Goal: Task Accomplishment & Management: Manage account settings

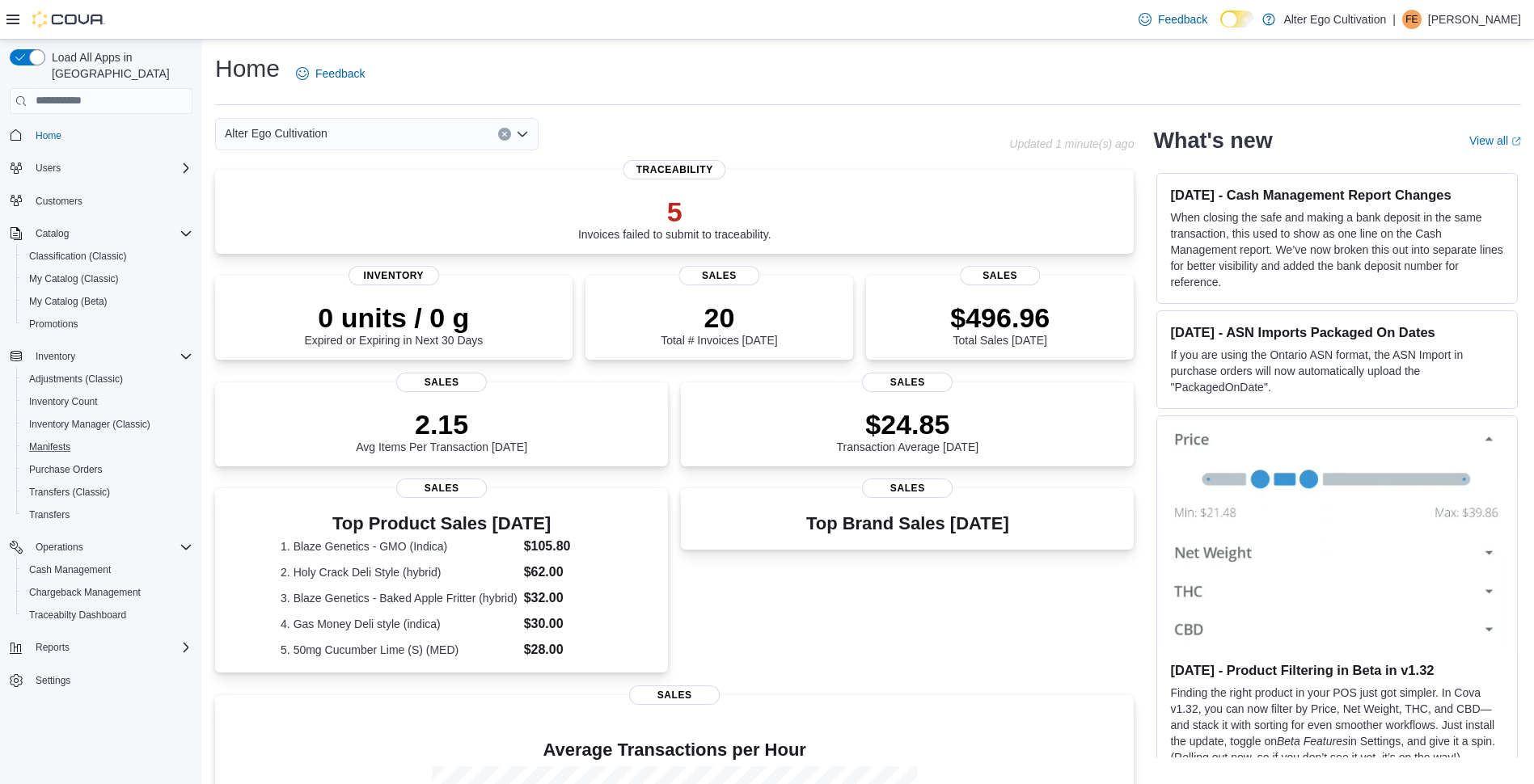
click at [65, 435] on button "Manifests" at bounding box center [107, 447] width 183 height 23
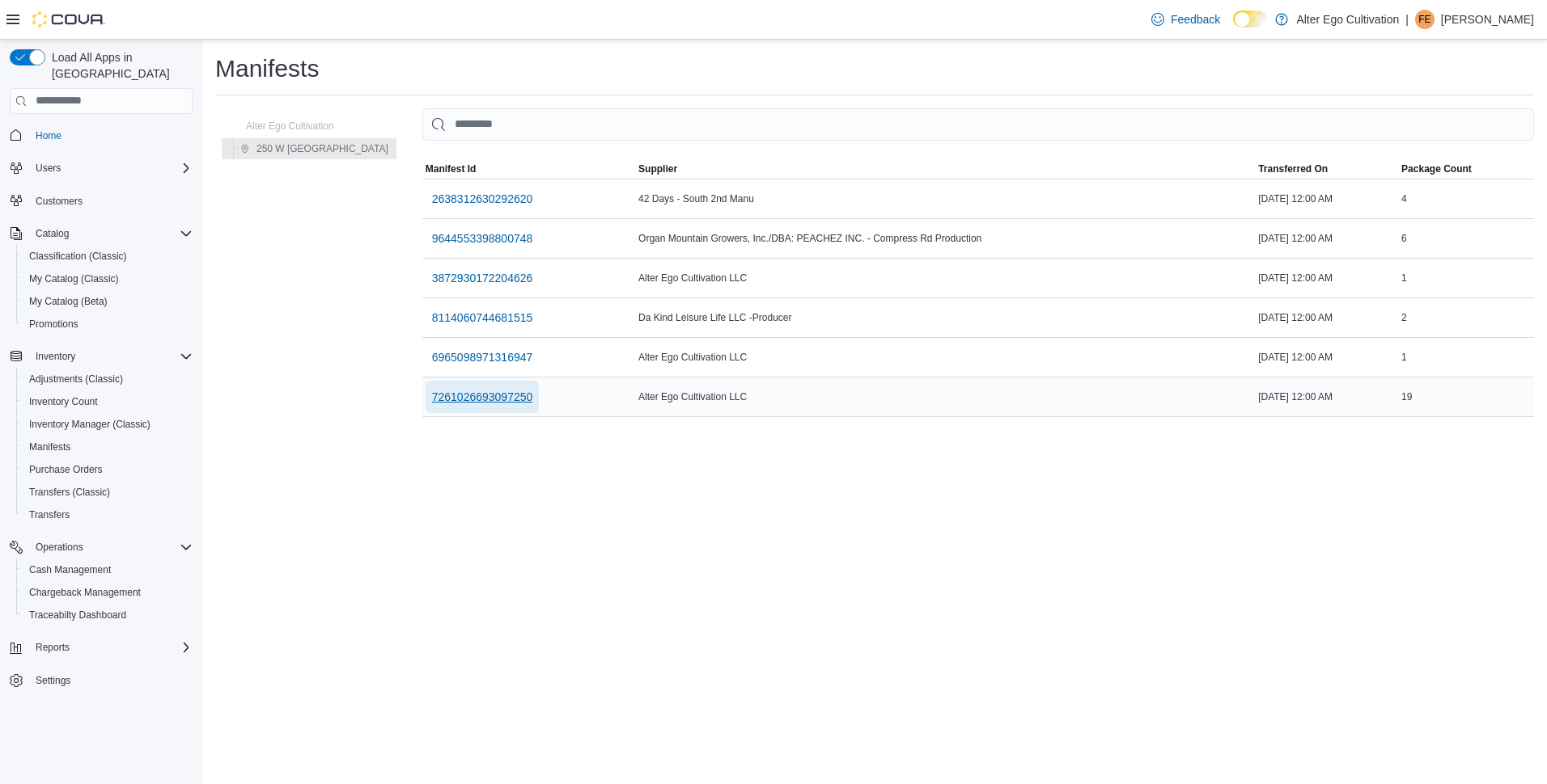
click at [471, 391] on span "7261026693097250" at bounding box center [482, 397] width 101 height 16
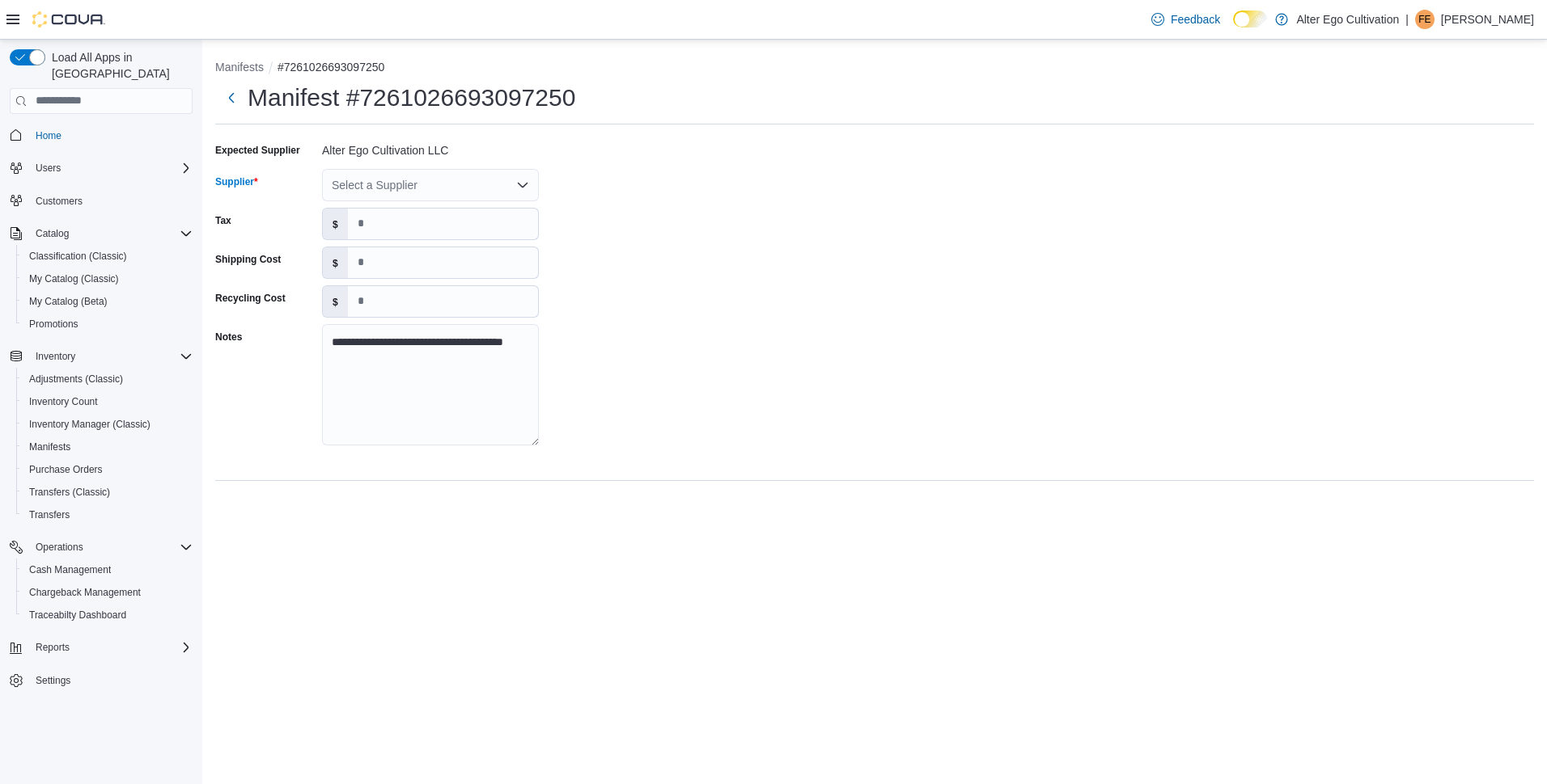
click at [527, 183] on icon "Open list of options" at bounding box center [522, 184] width 10 height 5
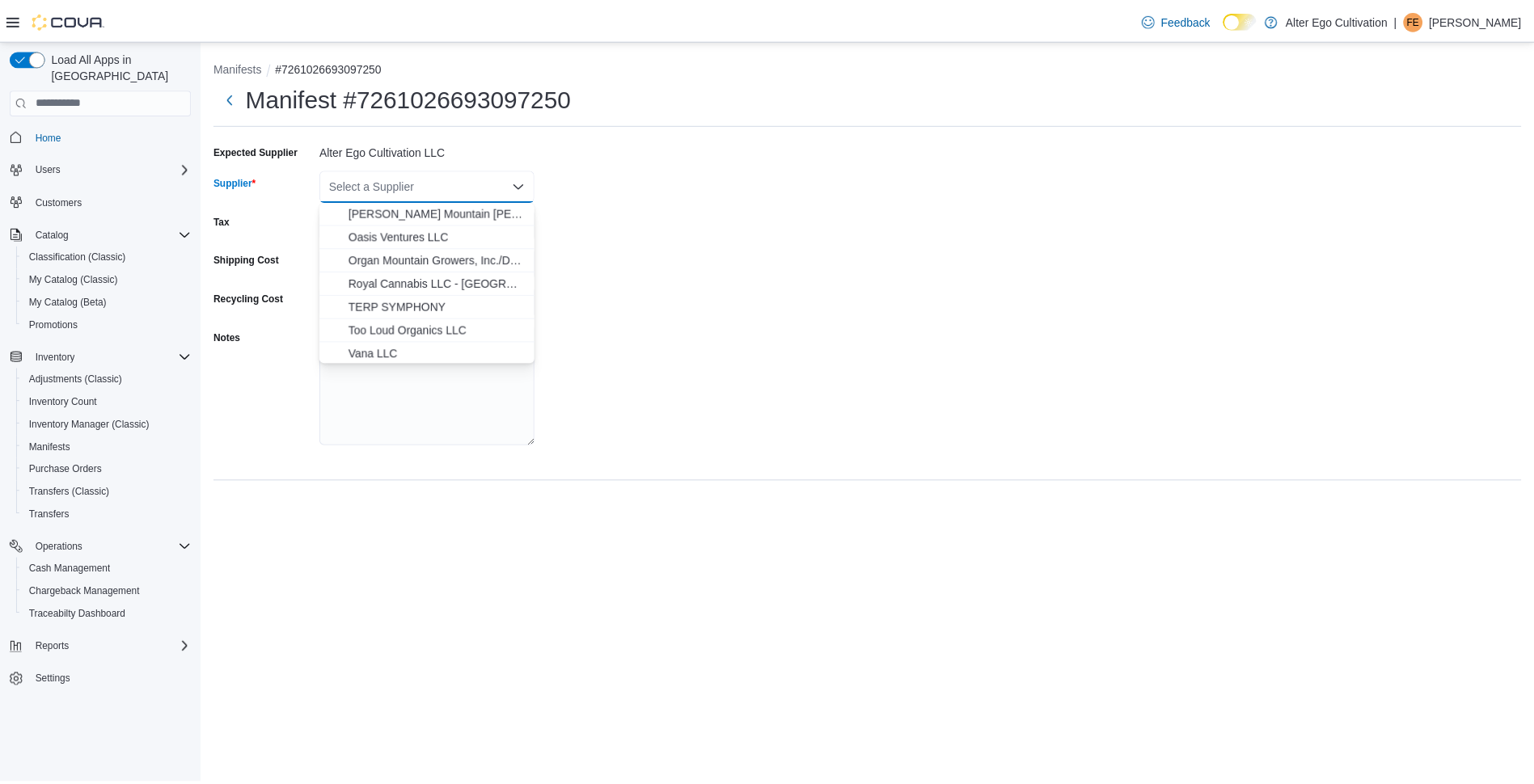
scroll to position [237, 0]
click at [373, 356] on span "Vana LLC" at bounding box center [440, 350] width 178 height 16
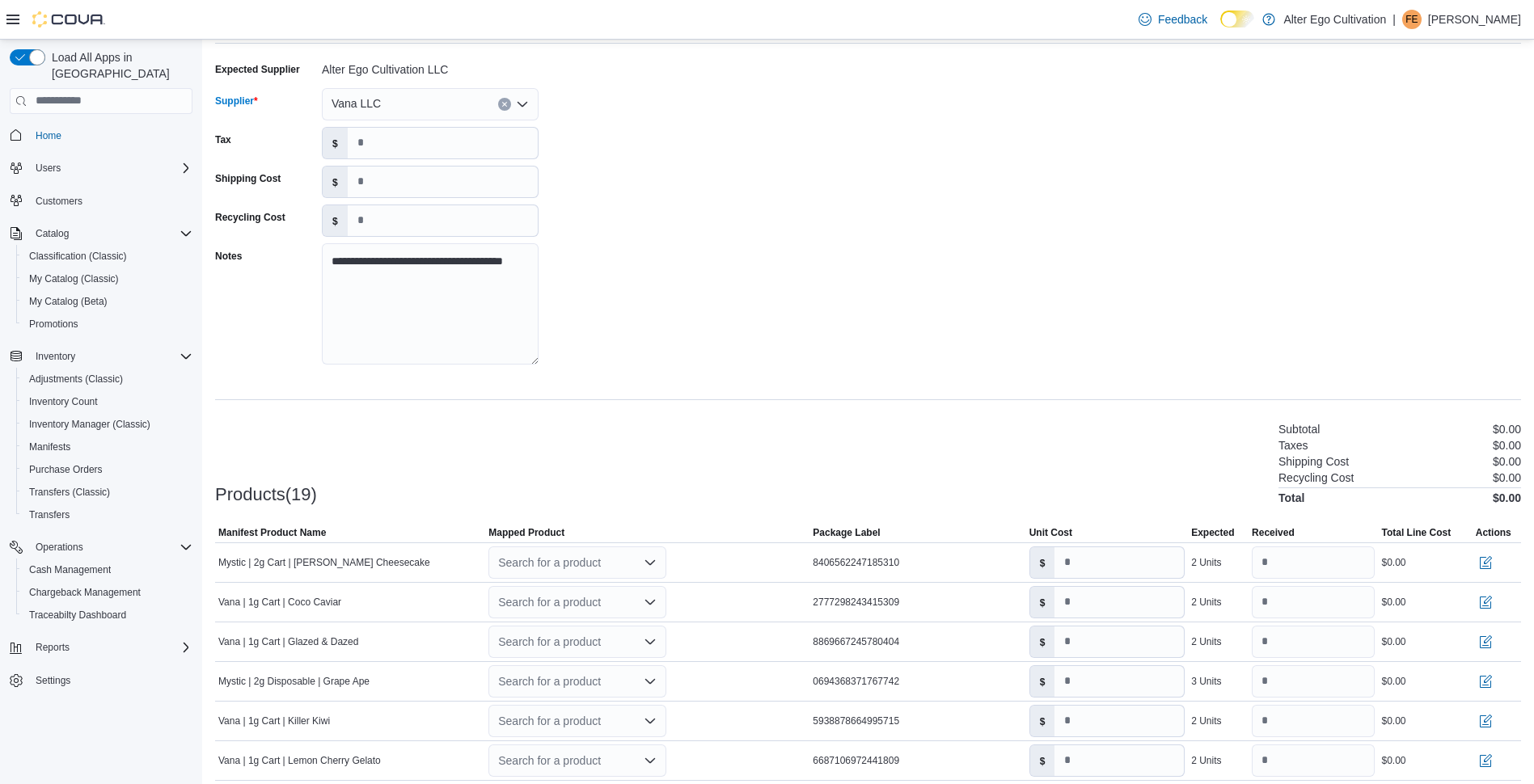
scroll to position [79, 0]
click at [522, 114] on div "Vana LLC" at bounding box center [430, 105] width 217 height 32
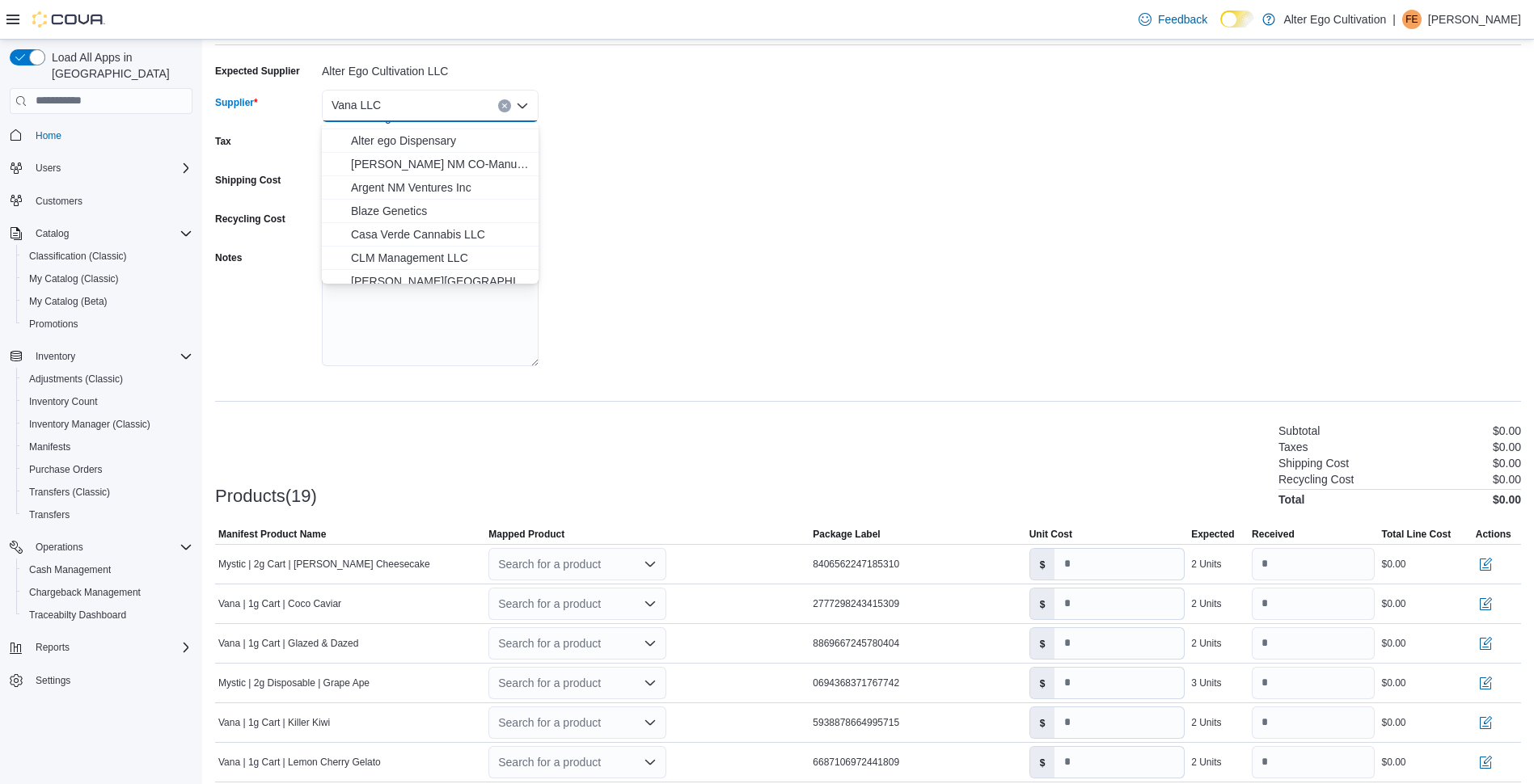
scroll to position [59, 0]
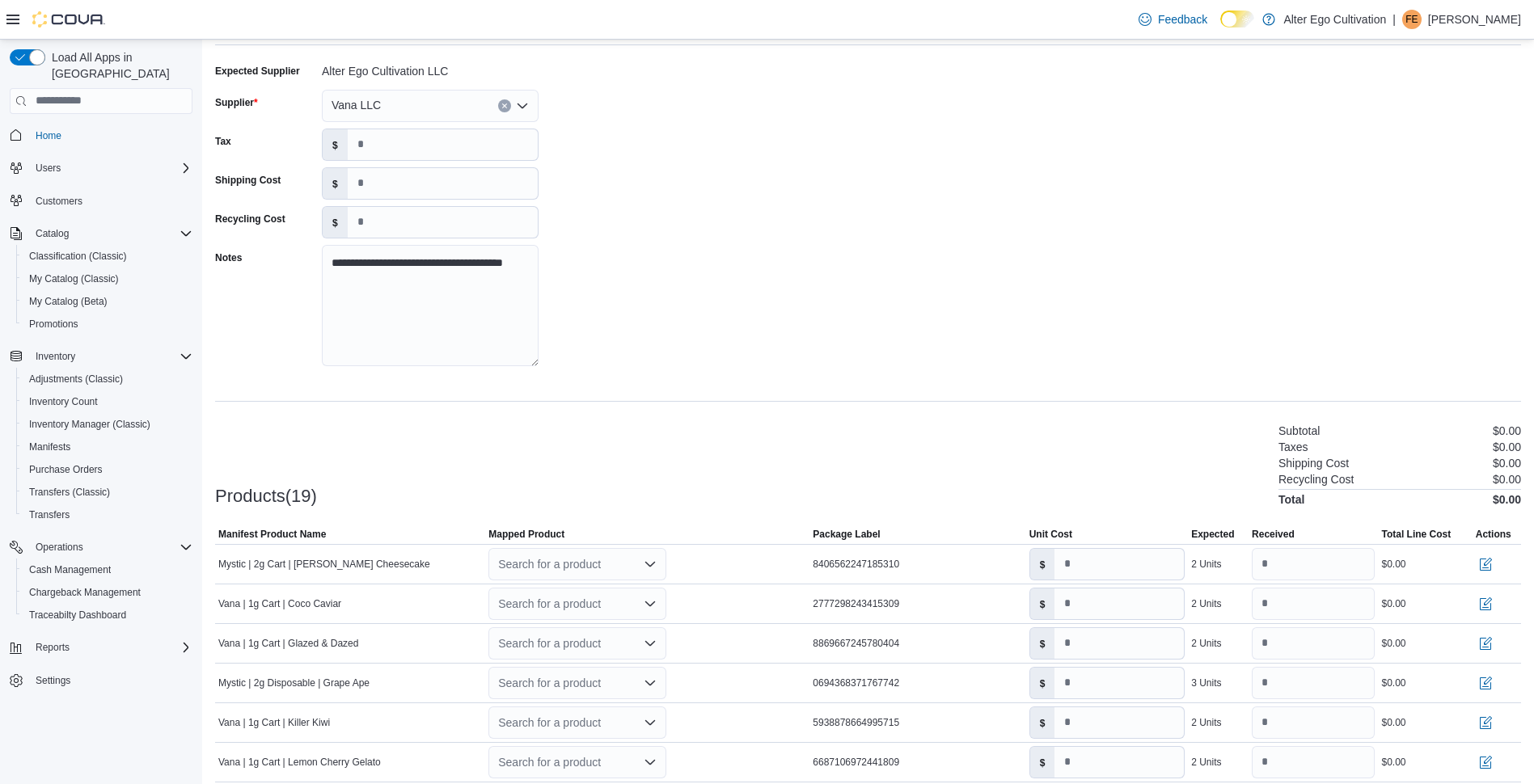
click at [666, 168] on div "**********" at bounding box center [868, 219] width 1306 height 323
click at [646, 566] on icon "Open list of options" at bounding box center [650, 564] width 13 height 13
click at [640, 521] on div at bounding box center [868, 515] width 1306 height 19
click at [598, 573] on div "*****" at bounding box center [577, 564] width 178 height 32
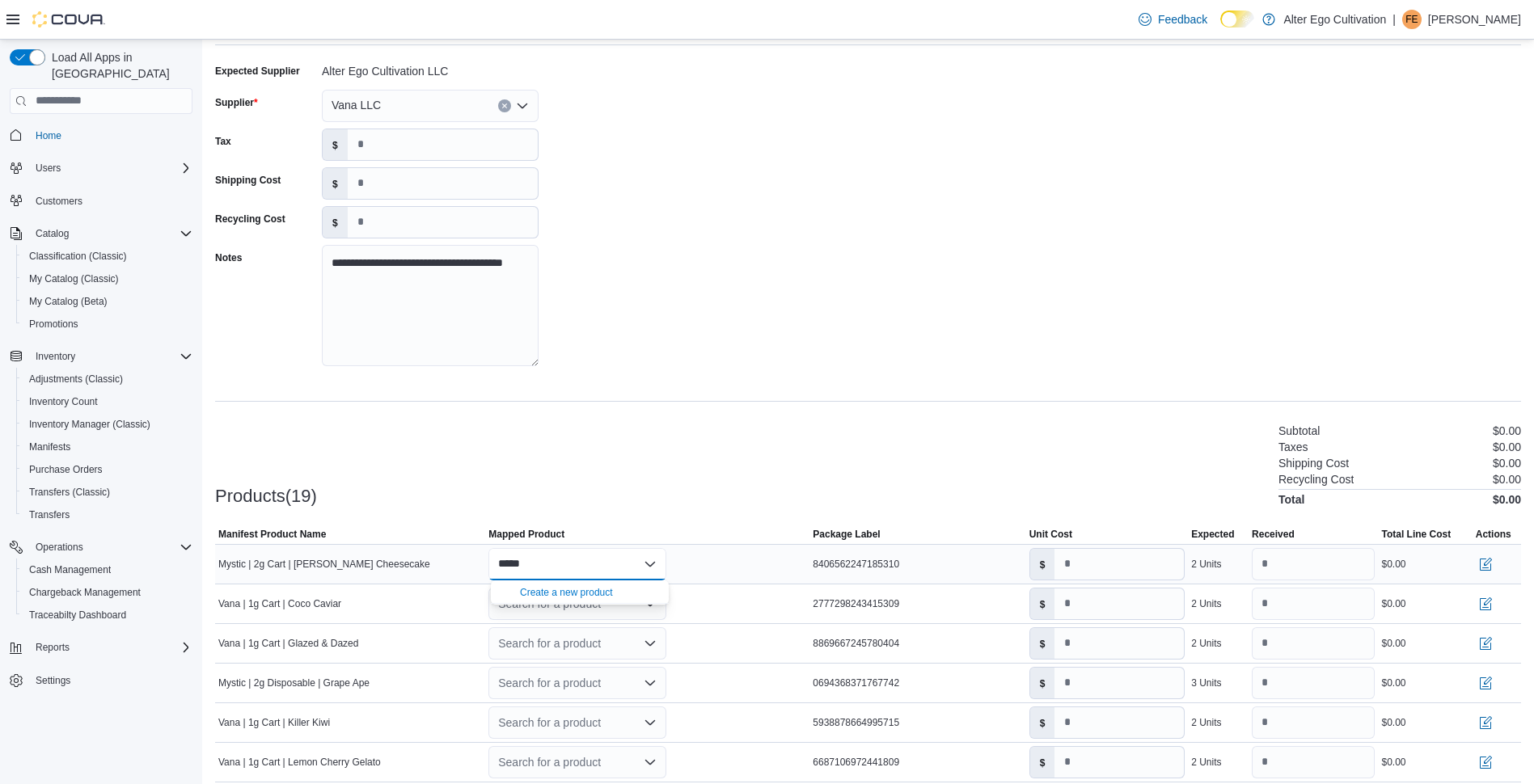
click at [650, 561] on icon "Close list of options" at bounding box center [650, 564] width 13 height 13
click at [587, 548] on div "*****" at bounding box center [577, 564] width 178 height 32
type input "*"
click at [706, 285] on div "**********" at bounding box center [868, 219] width 1306 height 323
click at [531, 105] on div "Vana LLC" at bounding box center [430, 105] width 217 height 32
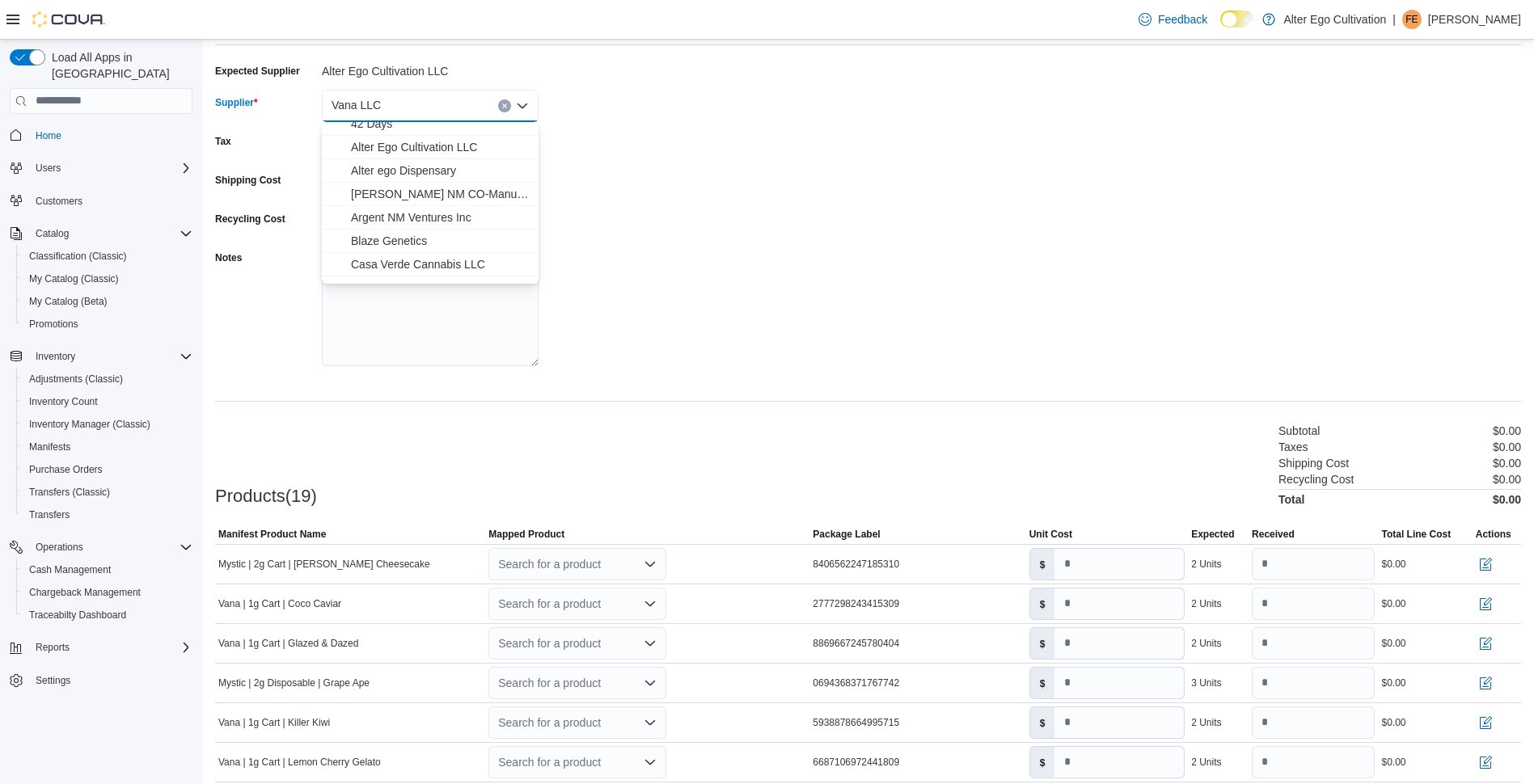
scroll to position [0, 0]
click at [434, 238] on button "Argent NM Ventures Inc" at bounding box center [430, 227] width 217 height 24
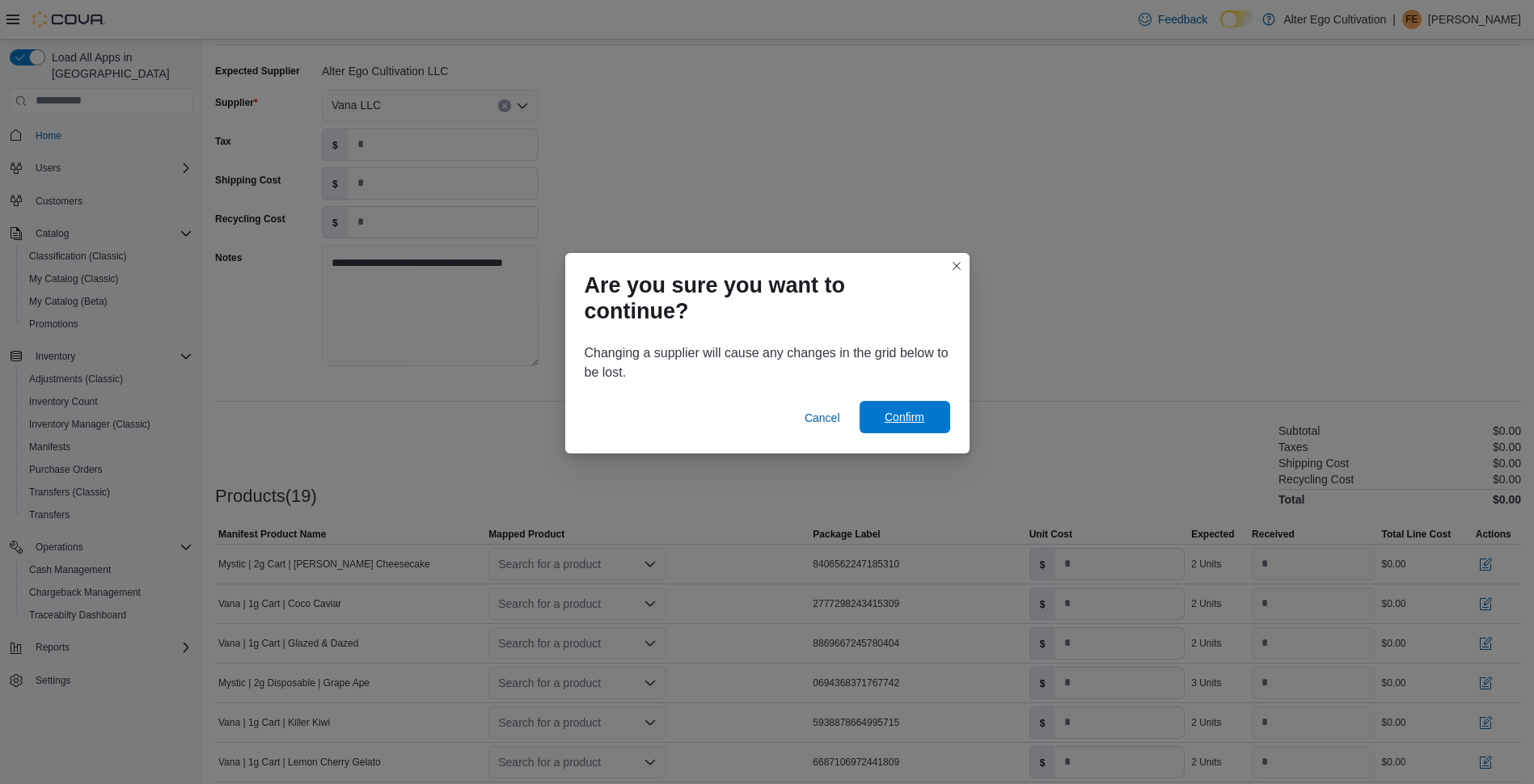
click at [879, 416] on span "Confirm" at bounding box center [904, 417] width 71 height 32
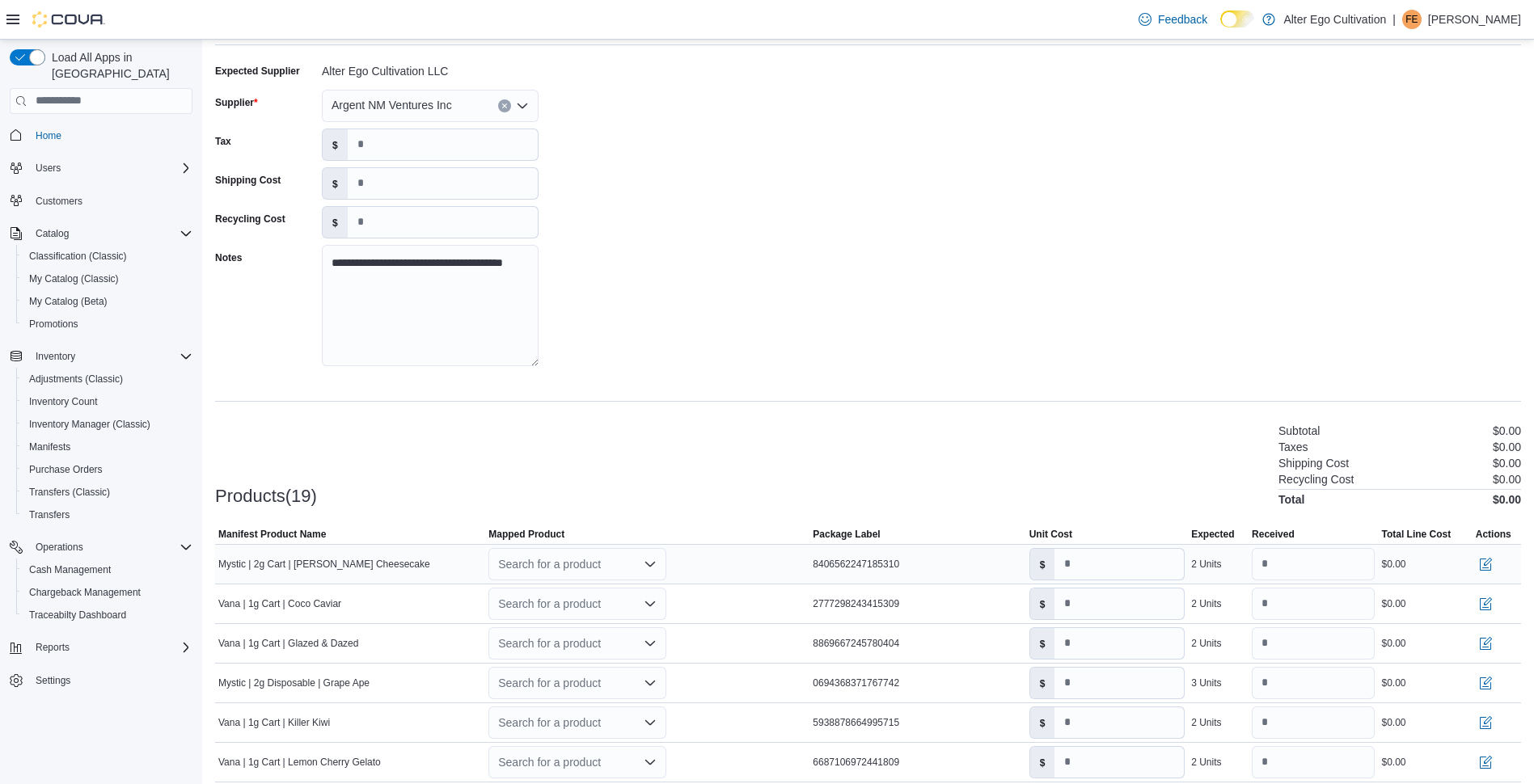
click at [649, 565] on icon "Open list of options" at bounding box center [650, 564] width 13 height 13
click at [598, 310] on div "**********" at bounding box center [868, 219] width 1306 height 323
click at [525, 103] on icon "Open list of options" at bounding box center [522, 105] width 13 height 13
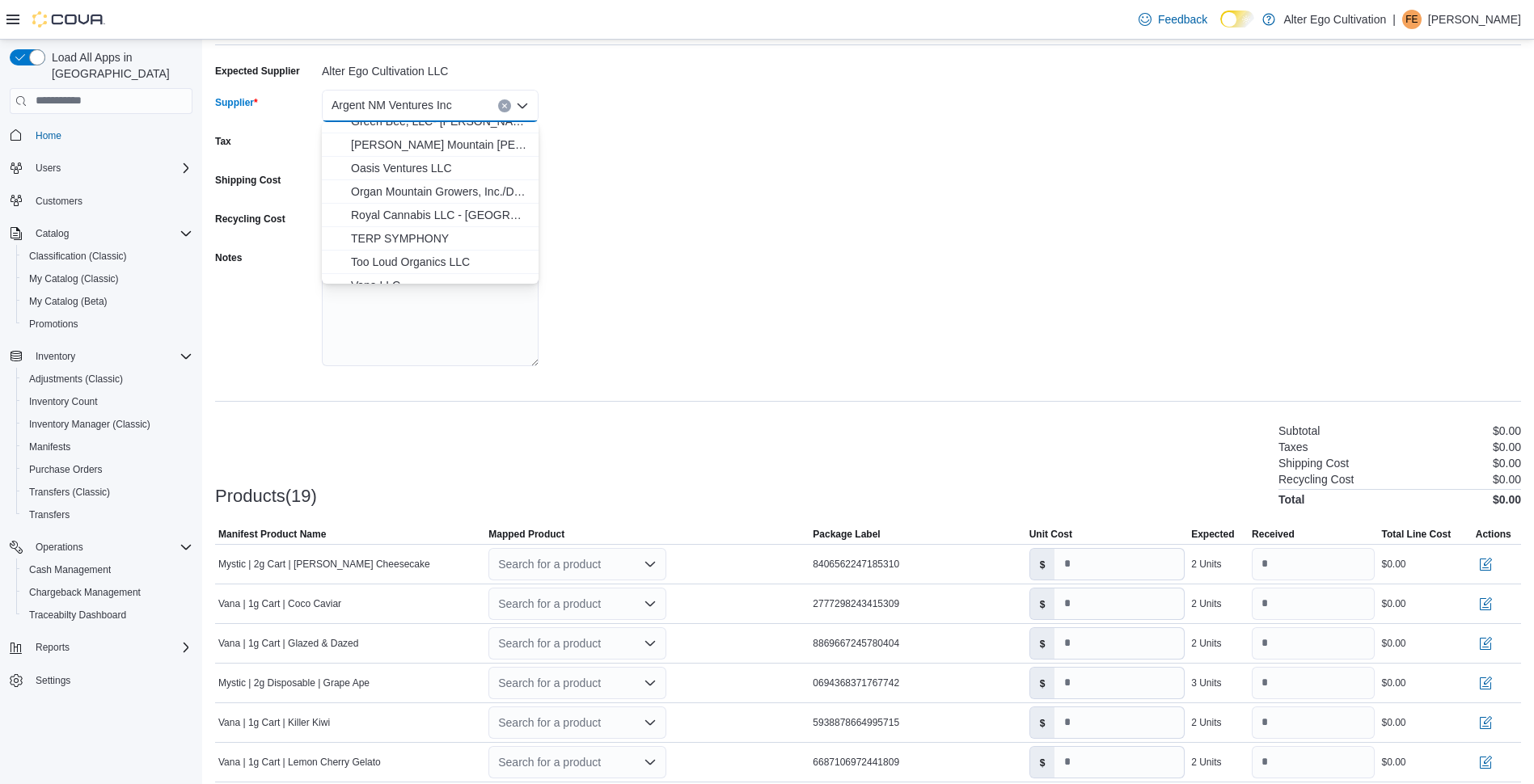
scroll to position [237, 0]
click at [451, 163] on button "Oasis Ventures LLC" at bounding box center [430, 155] width 217 height 24
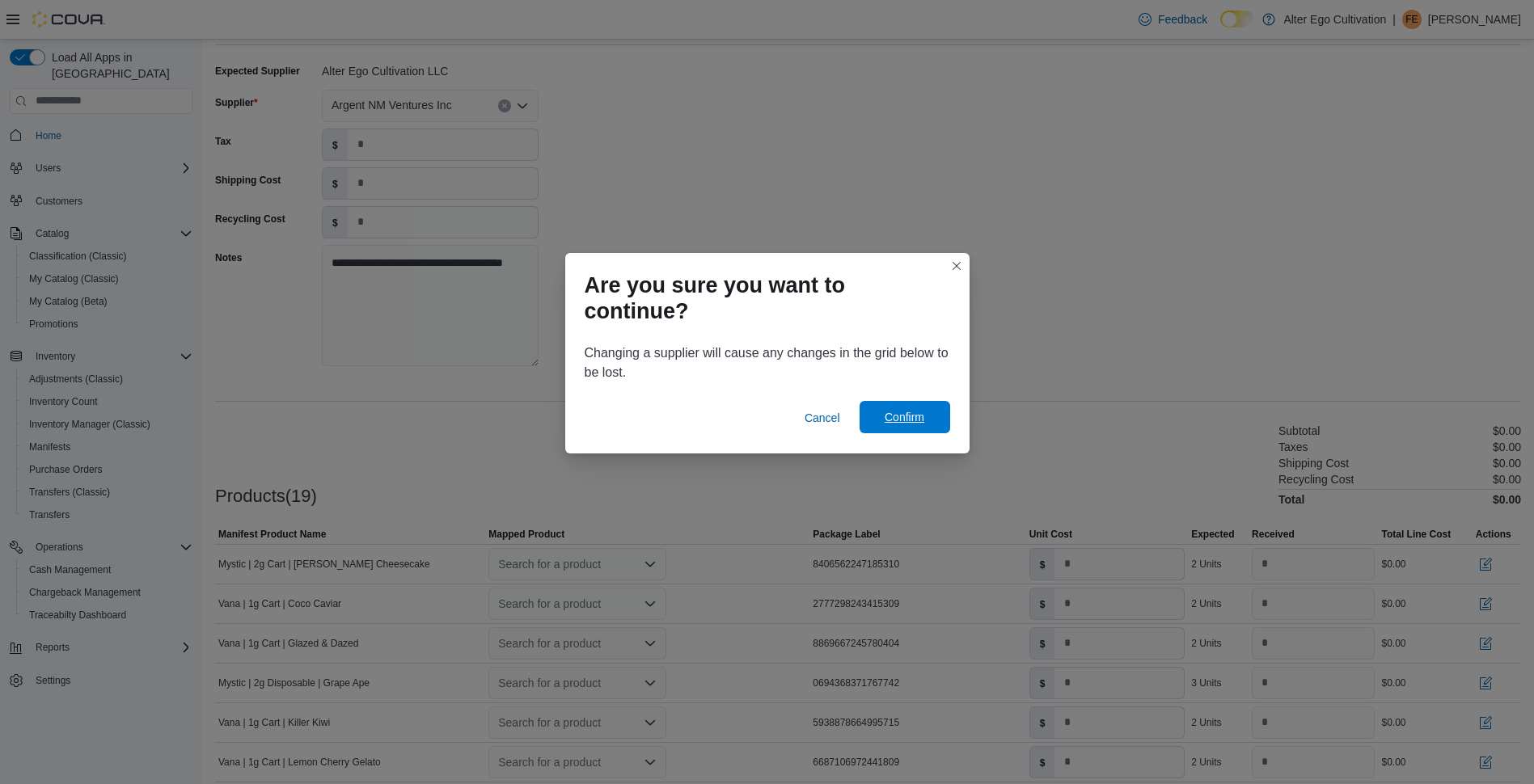
click at [927, 424] on span "Confirm" at bounding box center [904, 417] width 71 height 32
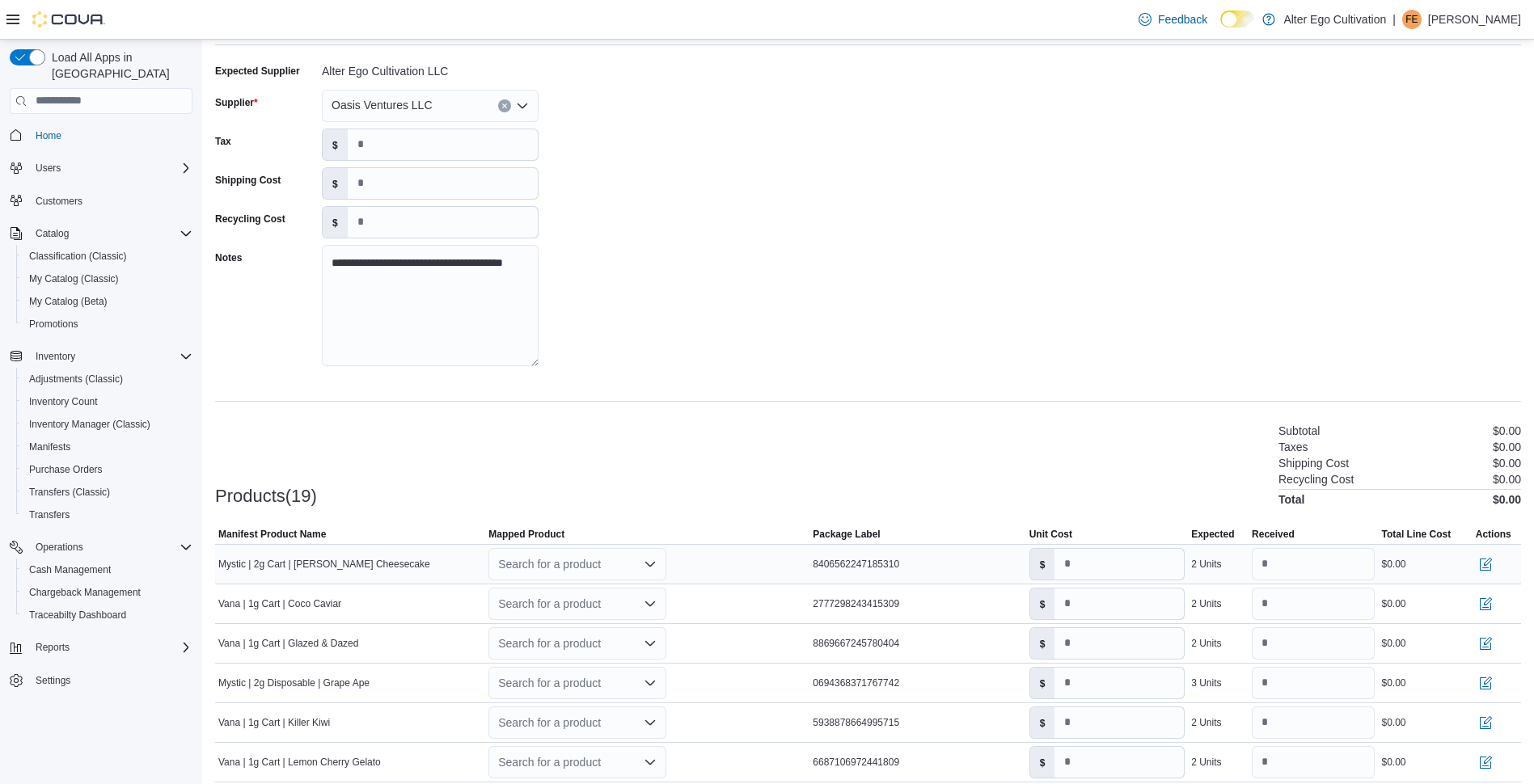
click at [654, 567] on icon "Open list of options" at bounding box center [650, 564] width 13 height 13
click at [652, 568] on icon "Close list of options" at bounding box center [650, 564] width 13 height 13
click at [520, 99] on icon "Open list of options" at bounding box center [522, 105] width 13 height 13
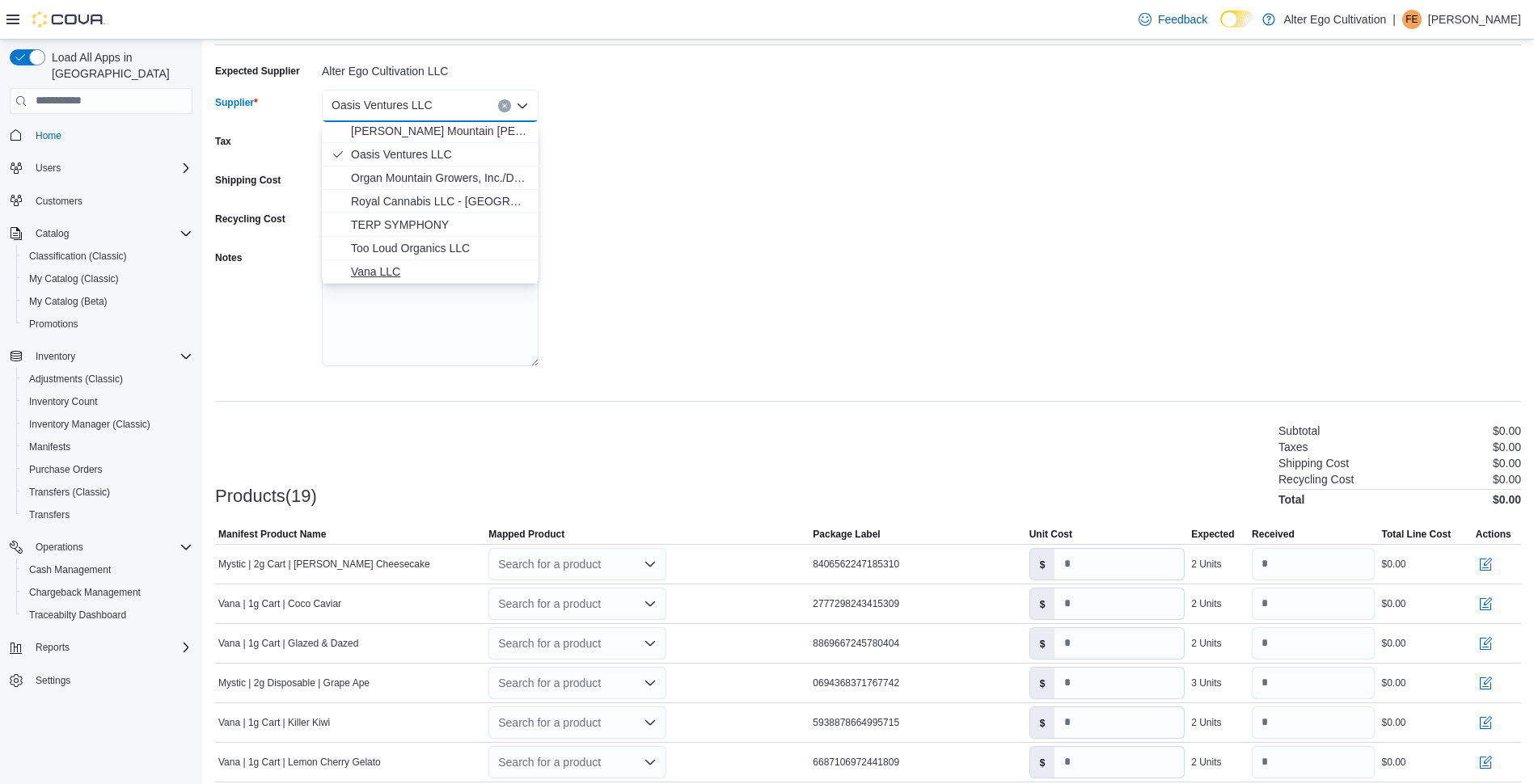
click at [382, 270] on span "Vana LLC" at bounding box center [440, 271] width 178 height 16
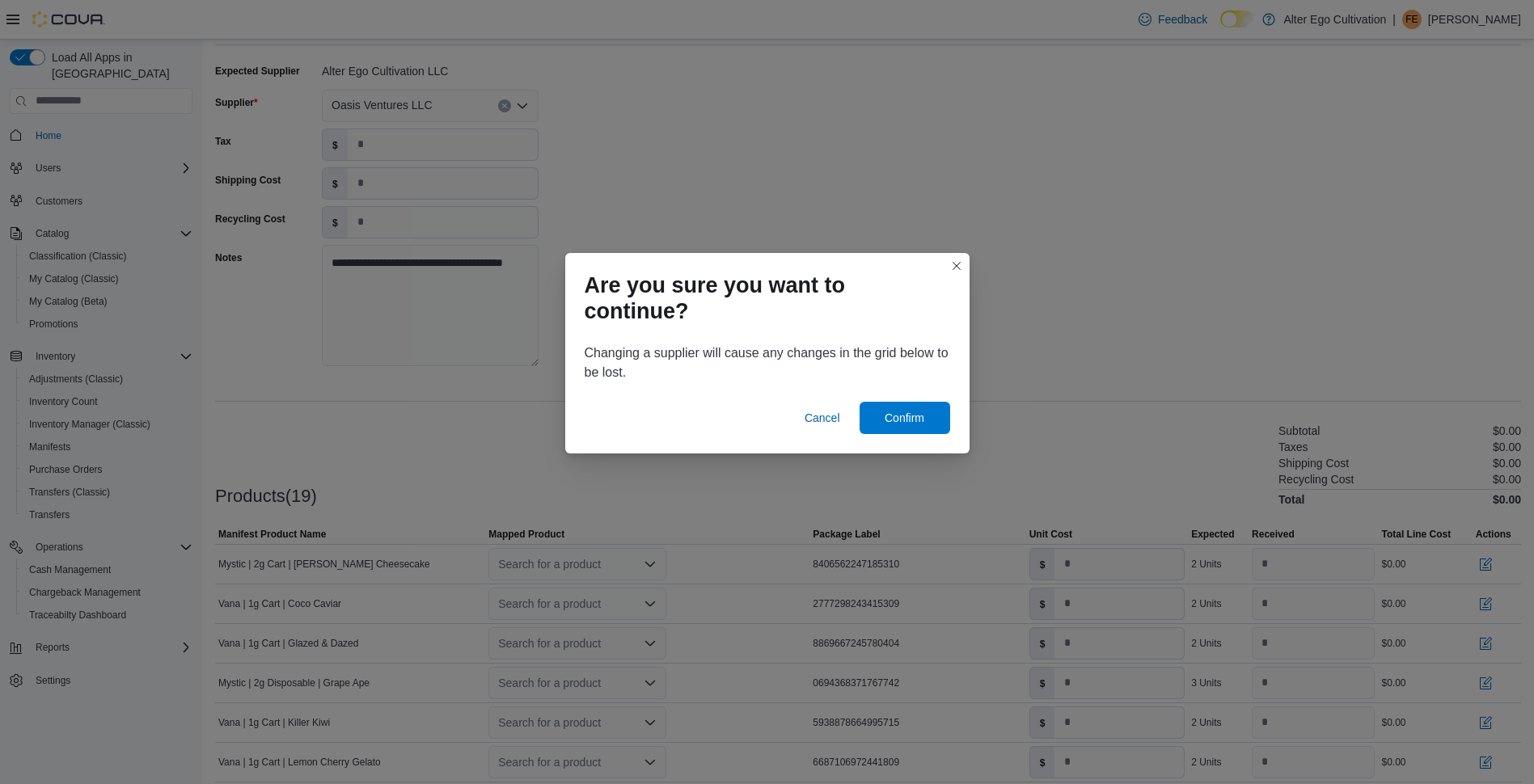
click at [925, 445] on div "Cancel Confirm" at bounding box center [767, 421] width 404 height 65
click at [926, 413] on span "Confirm" at bounding box center [904, 417] width 71 height 32
